Goal: Find specific page/section: Find specific page/section

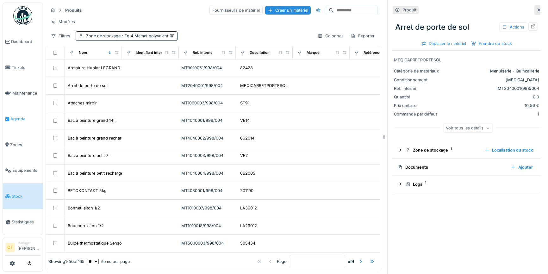
scroll to position [4, 0]
click at [23, 120] on link "Agenda" at bounding box center [23, 119] width 40 height 26
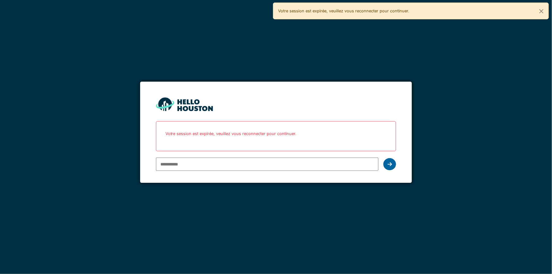
type input "**********"
click at [391, 164] on icon at bounding box center [390, 164] width 4 height 5
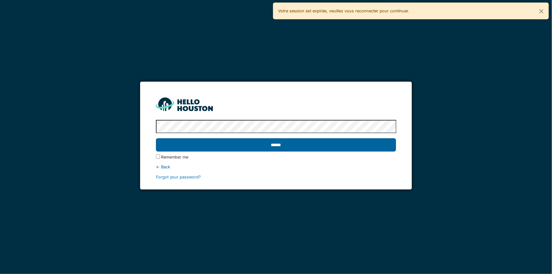
click at [376, 147] on input "******" at bounding box center [276, 144] width 241 height 13
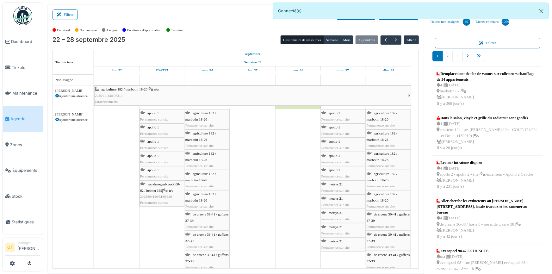
click at [192, 95] on div "agriculture 182 / marbotin 18-26 | n/a 2025/10/146/07313 parachevements" at bounding box center [252, 95] width 314 height 18
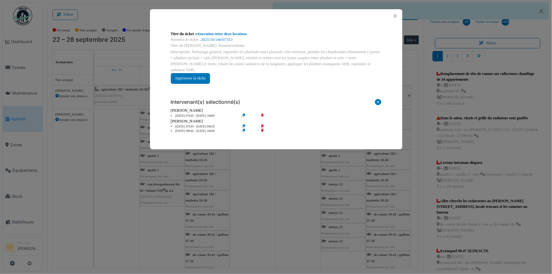
click at [190, 124] on li "22 sep 07h30 - 22 sep 09h30" at bounding box center [204, 126] width 72 height 5
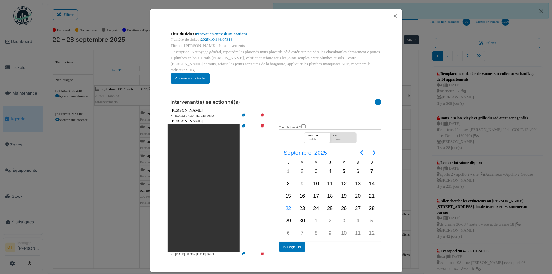
click at [101, 74] on div "Titre du ticket : rénovation entre deux locations Numéro de ticket : 2025/10/14…" at bounding box center [276, 137] width 552 height 274
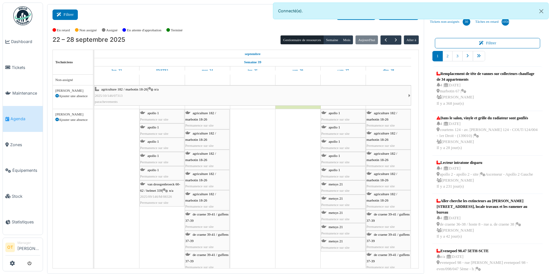
click at [66, 15] on button "Filtrer" at bounding box center [65, 14] width 25 height 10
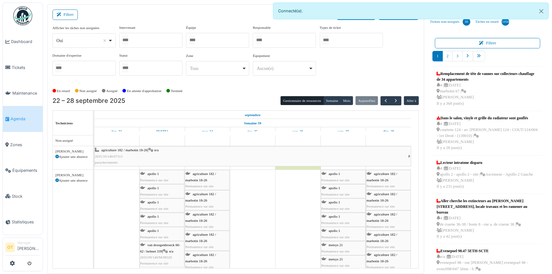
click at [112, 38] on div "Oui Remove item" at bounding box center [84, 40] width 58 height 9
select select "**"
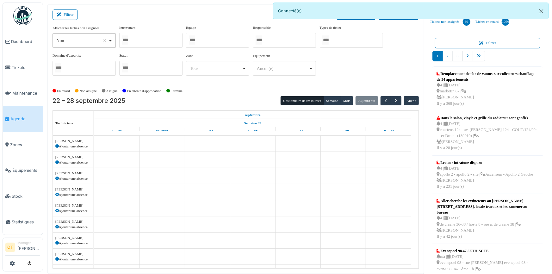
click at [148, 41] on div at bounding box center [150, 40] width 63 height 15
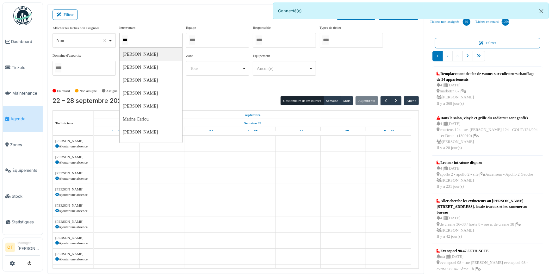
type input "****"
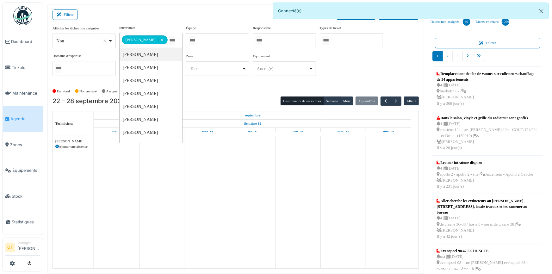
click at [253, 85] on div "**********" at bounding box center [236, 55] width 367 height 61
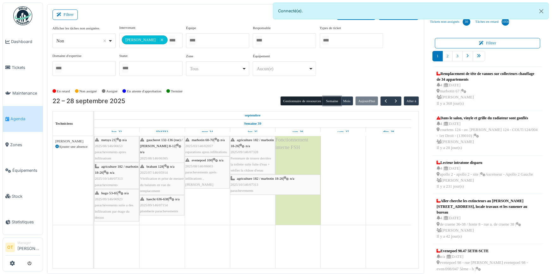
click at [325, 98] on button "Semaine" at bounding box center [332, 101] width 17 height 9
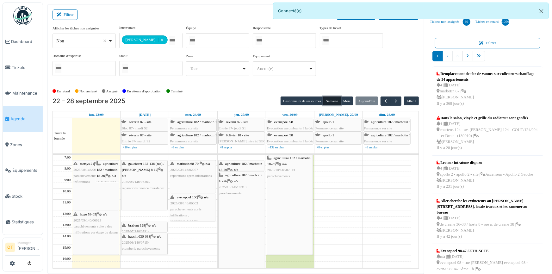
click at [97, 196] on div "metsys 21 | n/a 2025/08/146/06653 parachevements apres infiltrations" at bounding box center [96, 186] width 46 height 50
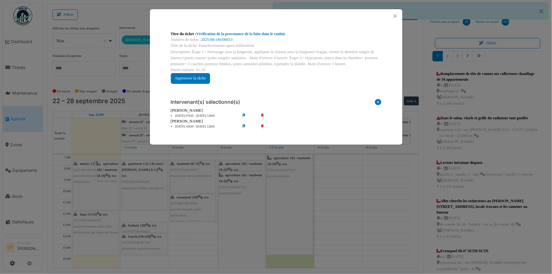
click at [88, 243] on div "Titre du ticket : Vérification de la provenance de la fuite dans le couloir Num…" at bounding box center [276, 137] width 552 height 274
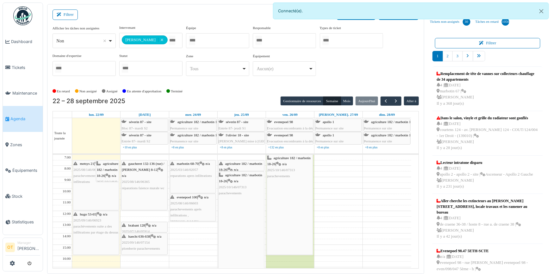
click at [88, 243] on div "hugo 53-65 | n/a 2025/09/146/06923 parachèvements suite a des infiltrations par…" at bounding box center [96, 233] width 46 height 44
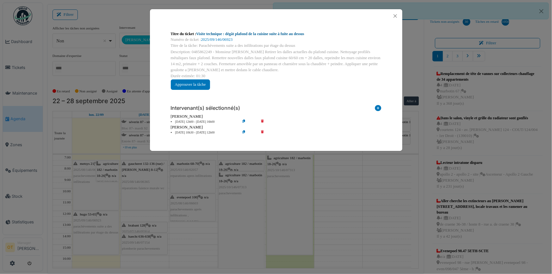
click at [247, 32] on link "Visite technique : dégât plafond de la cuisine suite à fuite au dessus" at bounding box center [250, 34] width 108 height 4
click at [106, 200] on div "Titre du ticket : Visite technique : dégât plafond de la cuisine suite à fuite …" at bounding box center [276, 137] width 552 height 274
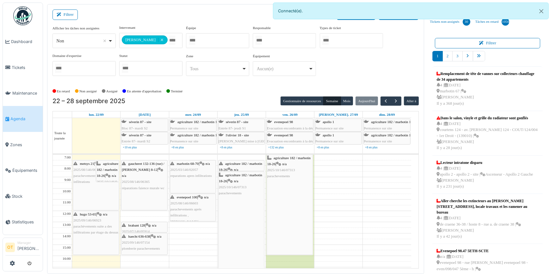
click at [97, 231] on span "parachèvements suite a des infiltrations par étage du dessus" at bounding box center [95, 229] width 45 height 10
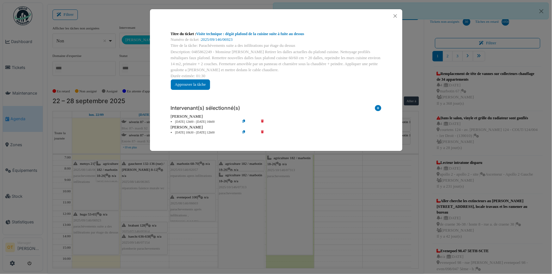
click at [104, 138] on div "Titre du ticket : Visite technique : dégât plafond de la cuisine suite à fuite …" at bounding box center [276, 137] width 552 height 274
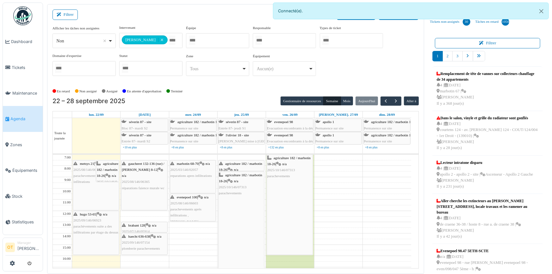
click at [96, 227] on span "parachèvements suite a des infiltrations par étage du dessus" at bounding box center [95, 229] width 45 height 10
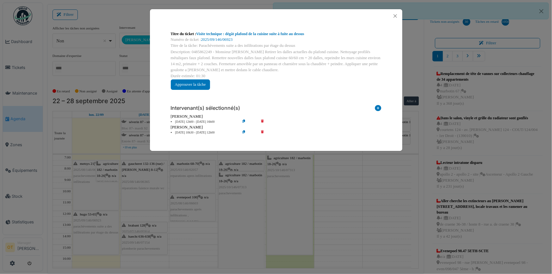
click at [92, 182] on div "Titre du ticket : Visite technique : dégât plafond de la cuisine suite à fuite …" at bounding box center [276, 137] width 552 height 274
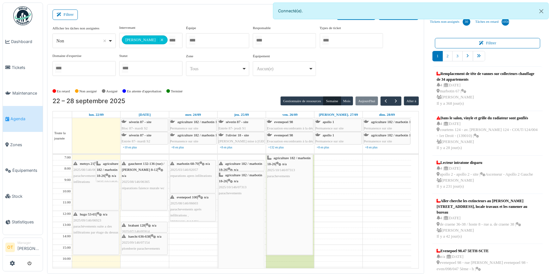
click at [95, 189] on div "metsys 21 | n/a 2025/08/146/06653 parachevements apres infiltrations" at bounding box center [96, 186] width 46 height 50
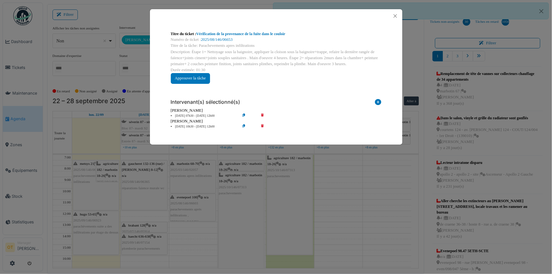
click at [95, 189] on div "Titre du ticket : Vérification de la provenance de la fuite dans le couloir Num…" at bounding box center [276, 137] width 552 height 274
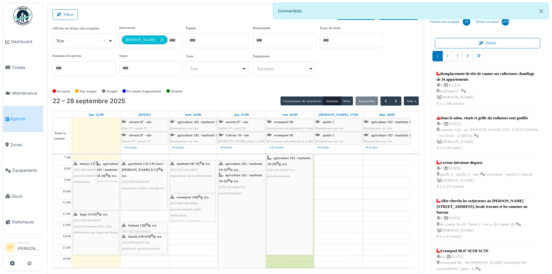
click at [106, 168] on span "agriculture 182 / marbotin 18-26" at bounding box center [108, 170] width 22 height 16
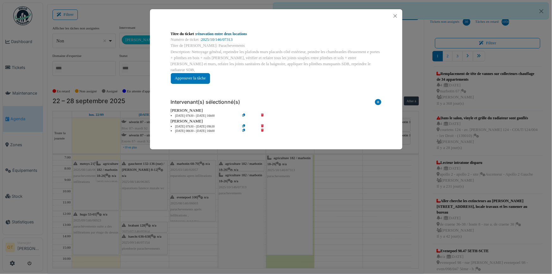
click at [238, 35] on link "rénovation entre deux locations" at bounding box center [221, 34] width 51 height 4
click at [79, 49] on div "Titre du ticket : rénovation entre deux locations Numéro de ticket : 2025/10/14…" at bounding box center [276, 137] width 552 height 274
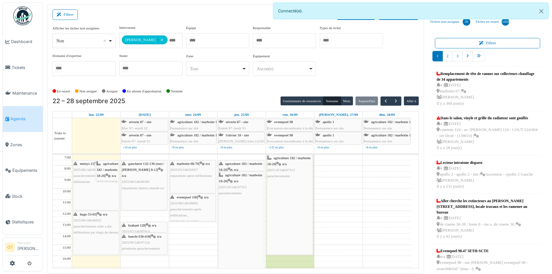
click at [148, 193] on div "gaucheret 132-136 (rue) / thomas 8-12 | n/a 2025/08/146/06365 réparations faien…" at bounding box center [145, 186] width 46 height 50
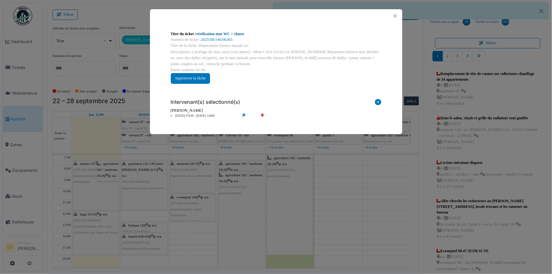
click at [227, 34] on link "vérification mur WC + chasse" at bounding box center [220, 34] width 48 height 4
click at [89, 47] on div "Titre du ticket : vérification mur WC + chasse Numéro de ticket : 2025/08/146/0…" at bounding box center [276, 137] width 552 height 274
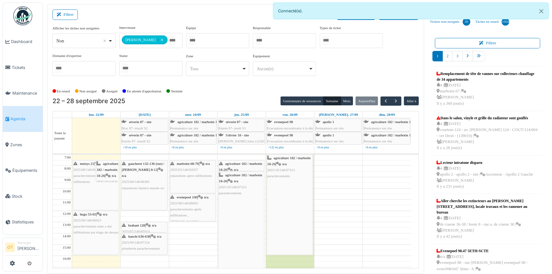
click at [139, 224] on span "brabant 128" at bounding box center [137, 226] width 17 height 4
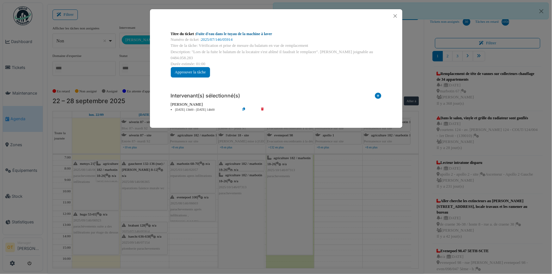
click at [242, 34] on link "Fuite d'eau dans le tuyau de la machine à laver" at bounding box center [234, 34] width 76 height 4
click at [397, 14] on button "Close" at bounding box center [395, 16] width 9 height 9
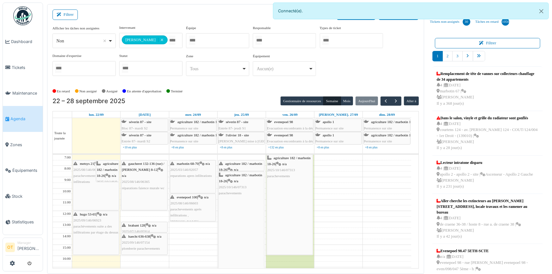
click at [137, 243] on span "2025/09/146/07154" at bounding box center [136, 243] width 28 height 4
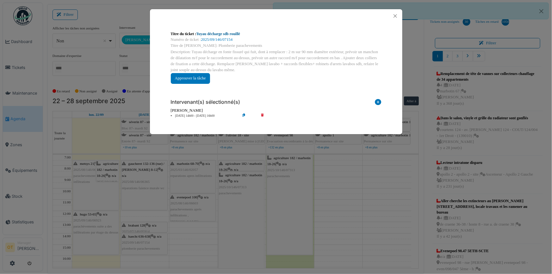
click at [239, 33] on link "Tuyau décharge sdb rouillé" at bounding box center [218, 34] width 44 height 4
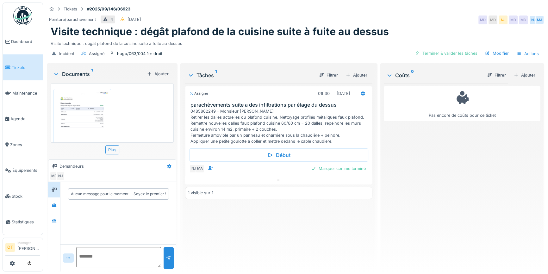
click at [73, 109] on img at bounding box center [82, 129] width 54 height 77
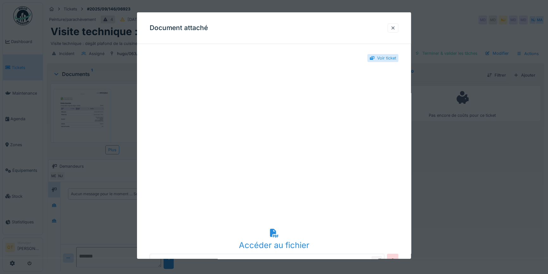
click at [118, 162] on div at bounding box center [274, 137] width 548 height 274
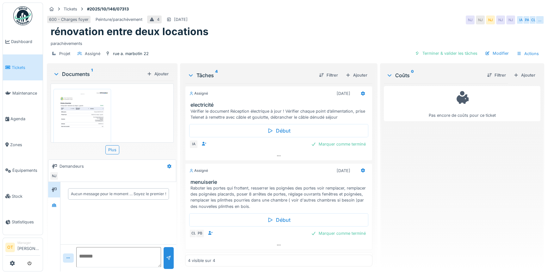
scroll to position [4, 0]
click at [273, 242] on div at bounding box center [279, 245] width 187 height 9
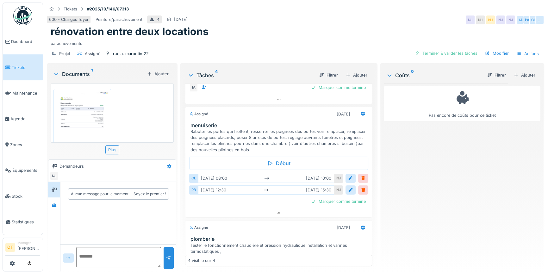
scroll to position [0, 0]
click at [86, 106] on img at bounding box center [82, 129] width 54 height 77
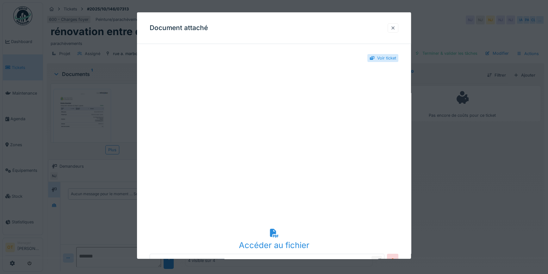
click at [396, 25] on div at bounding box center [393, 28] width 5 height 6
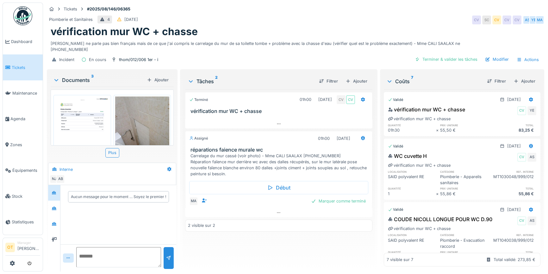
click at [146, 127] on img at bounding box center [142, 133] width 54 height 72
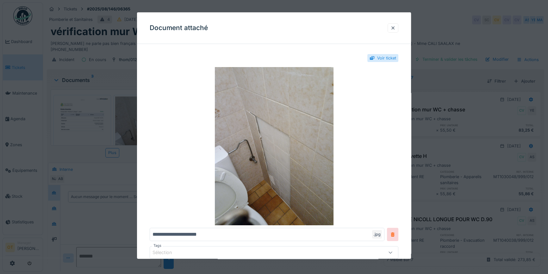
click at [124, 155] on div at bounding box center [274, 137] width 548 height 274
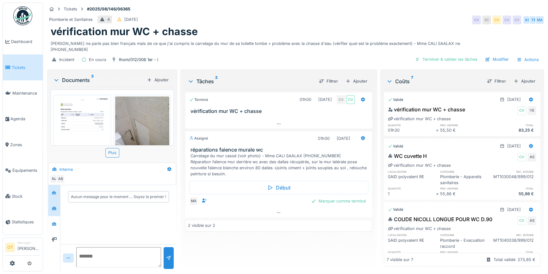
click at [57, 211] on div at bounding box center [53, 209] width 9 height 8
click at [56, 223] on icon at bounding box center [54, 223] width 4 height 3
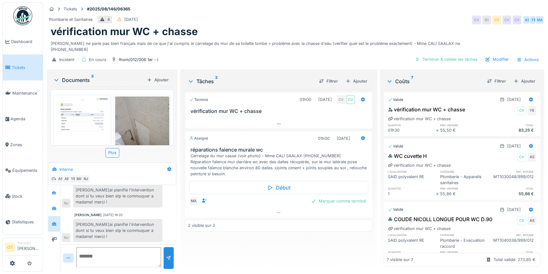
scroll to position [4, 0]
click at [51, 205] on div at bounding box center [53, 209] width 9 height 8
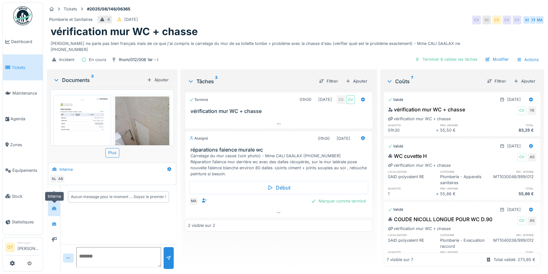
scroll to position [0, 0]
click at [55, 234] on div at bounding box center [53, 239] width 9 height 10
click at [54, 191] on icon at bounding box center [54, 193] width 5 height 4
click at [54, 232] on div at bounding box center [54, 240] width 12 height 16
drag, startPoint x: 92, startPoint y: 173, endPoint x: 95, endPoint y: 173, distance: 3.5
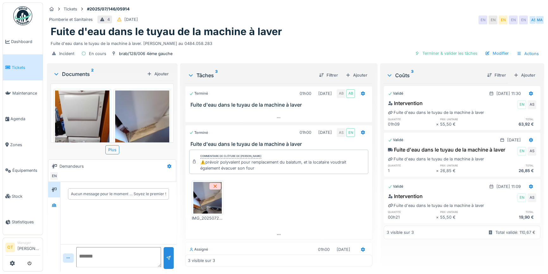
click at [206, 206] on img at bounding box center [207, 198] width 28 height 32
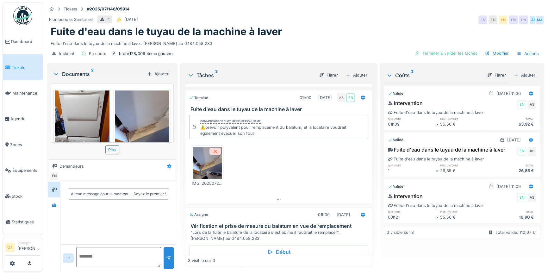
scroll to position [63, 0]
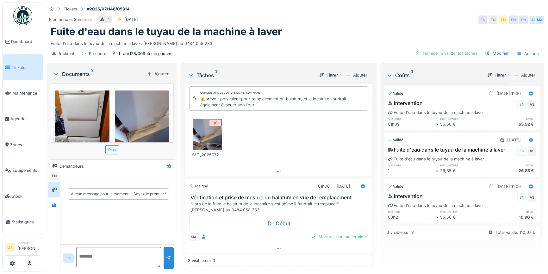
click at [277, 253] on div "Terminé 01h00 22/07/2025 AB AB Fuite d'eau dans le tuyau de la machine à laver …" at bounding box center [278, 174] width 187 height 183
click at [276, 247] on icon at bounding box center [278, 249] width 5 height 4
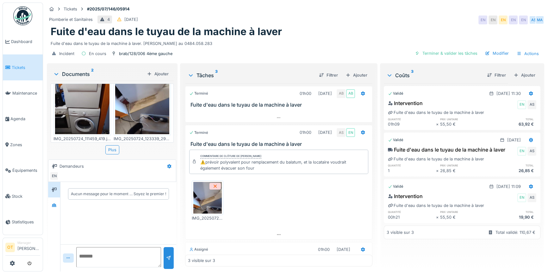
scroll to position [29, 0]
click at [50, 208] on div at bounding box center [53, 205] width 9 height 8
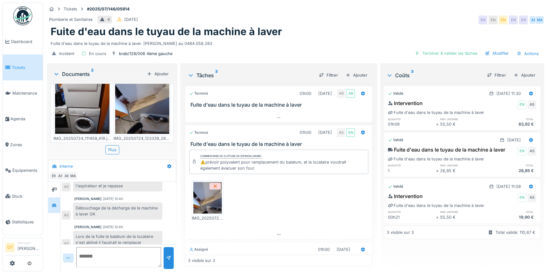
scroll to position [73, 0]
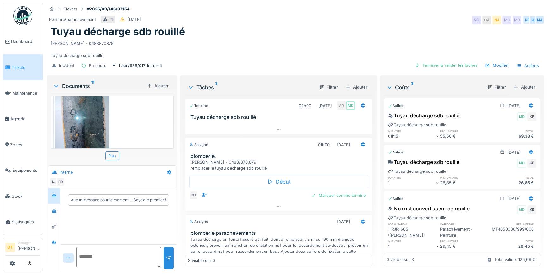
scroll to position [438, 0]
click at [53, 248] on div at bounding box center [54, 243] width 12 height 16
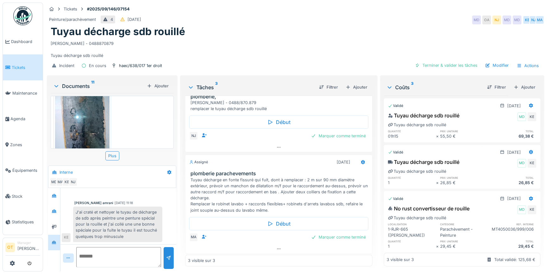
scroll to position [60, 0]
click at [276, 247] on icon at bounding box center [278, 249] width 5 height 4
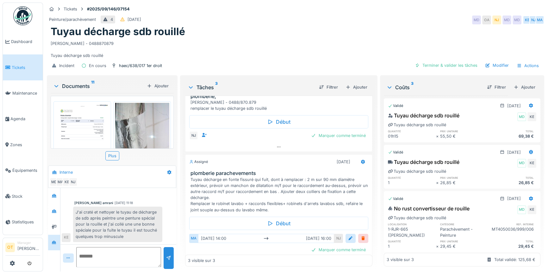
scroll to position [86, 0]
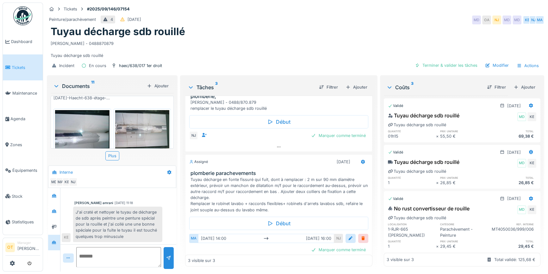
click at [91, 129] on img at bounding box center [82, 130] width 54 height 41
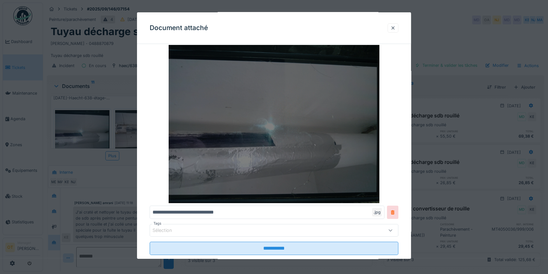
scroll to position [28, 0]
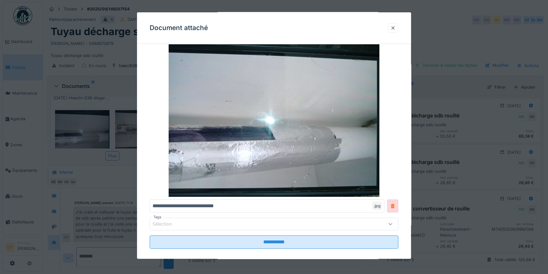
click at [98, 123] on div at bounding box center [274, 137] width 548 height 274
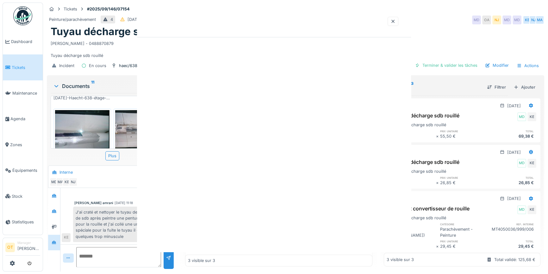
scroll to position [0, 0]
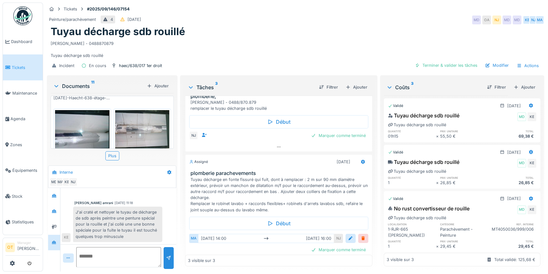
click at [130, 129] on img at bounding box center [142, 130] width 54 height 41
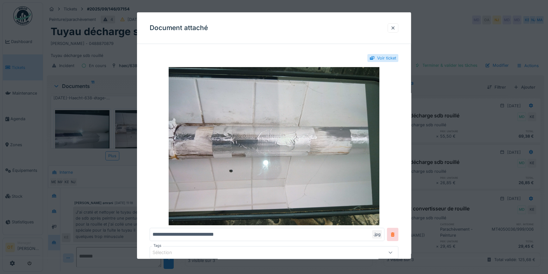
click at [122, 128] on div at bounding box center [274, 137] width 548 height 274
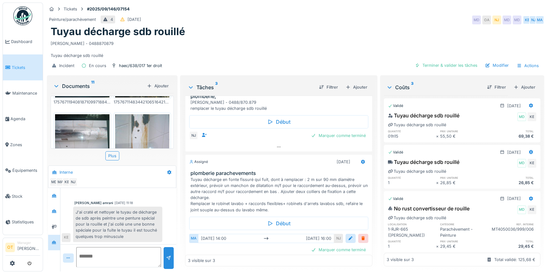
scroll to position [173, 0]
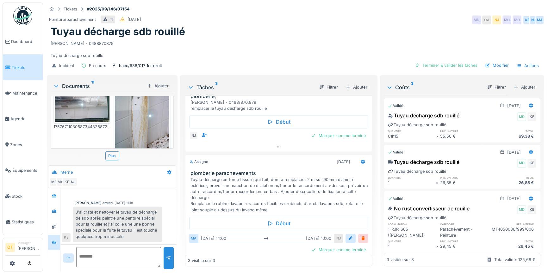
click at [126, 125] on img at bounding box center [142, 117] width 54 height 72
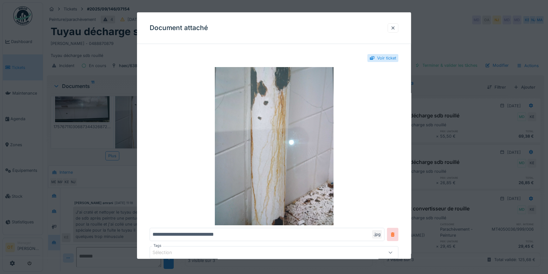
click at [126, 125] on div at bounding box center [274, 137] width 548 height 274
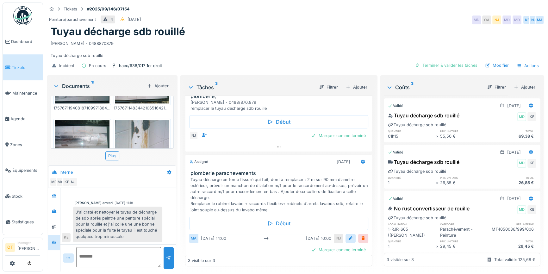
scroll to position [144, 0]
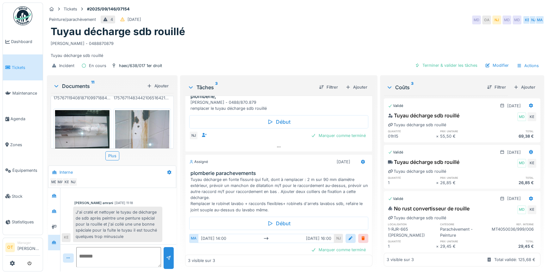
click at [85, 123] on img at bounding box center [82, 130] width 54 height 41
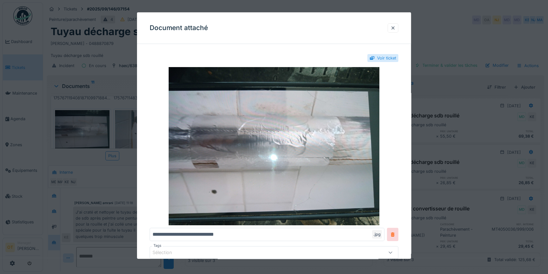
click at [86, 123] on div at bounding box center [274, 137] width 548 height 274
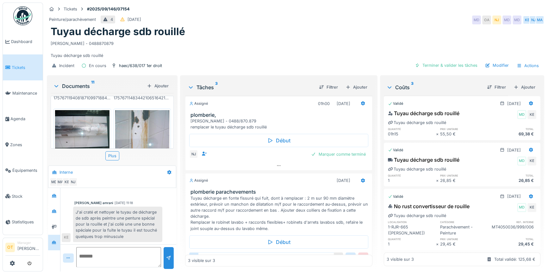
scroll to position [31, 0]
